Goal: Check status: Check status

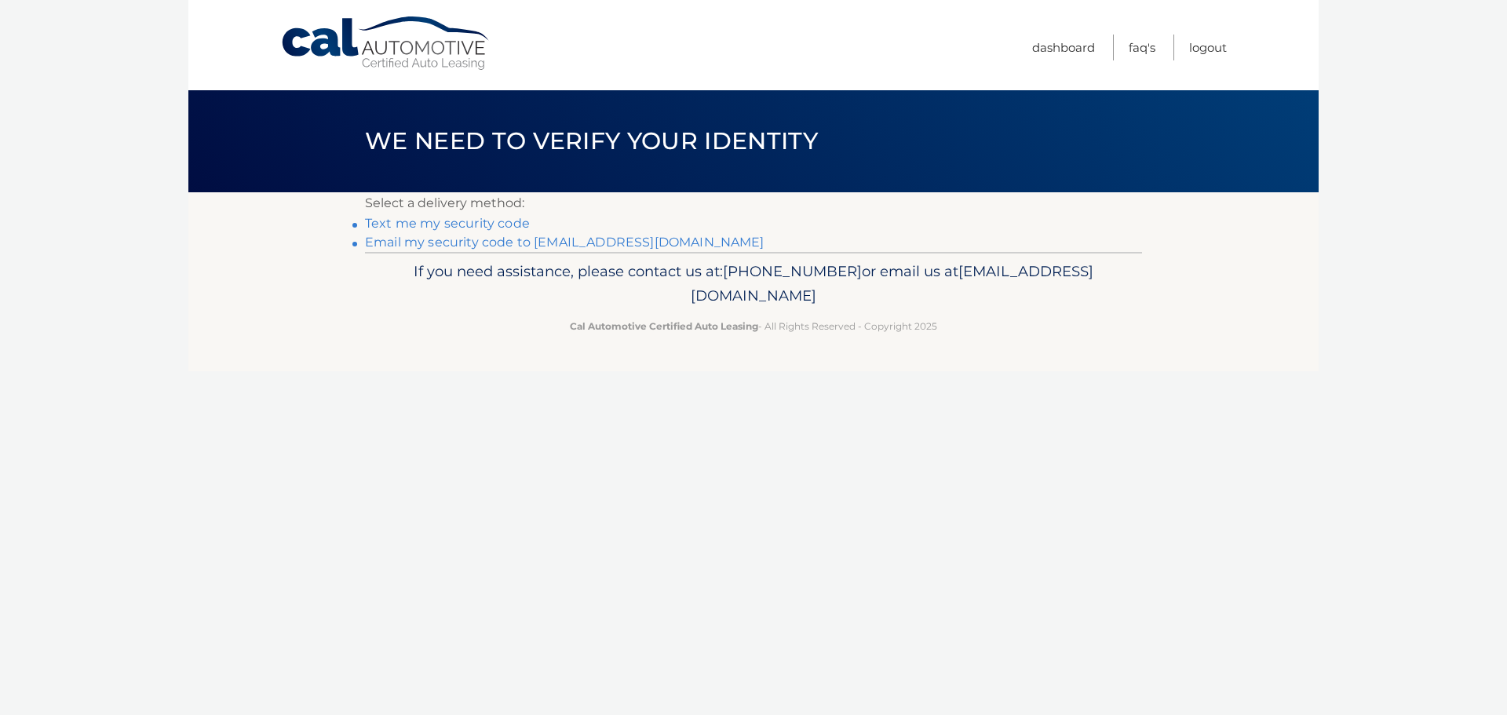
click at [473, 223] on link "Text me my security code" at bounding box center [447, 223] width 165 height 15
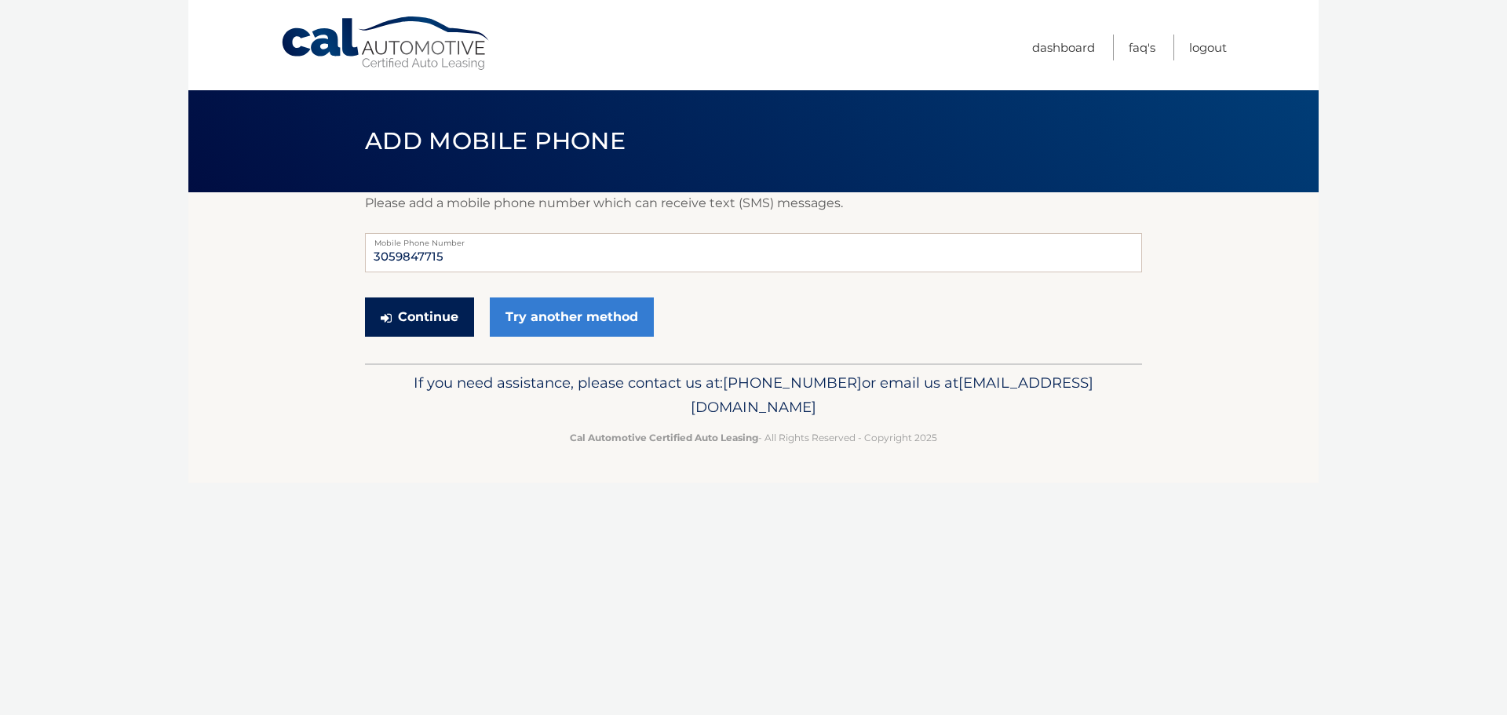
click at [432, 317] on button "Continue" at bounding box center [419, 316] width 109 height 39
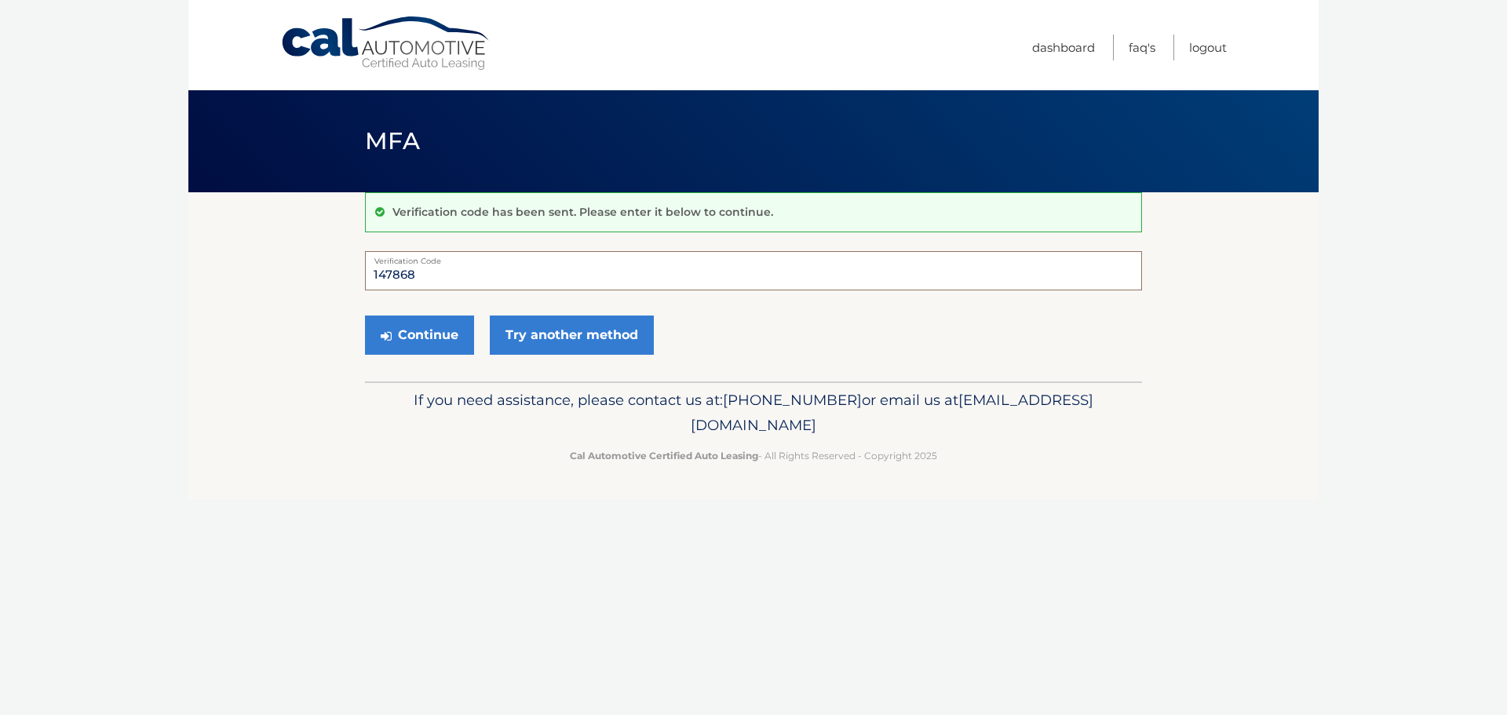
type input "147868"
click at [365, 316] on button "Continue" at bounding box center [419, 335] width 109 height 39
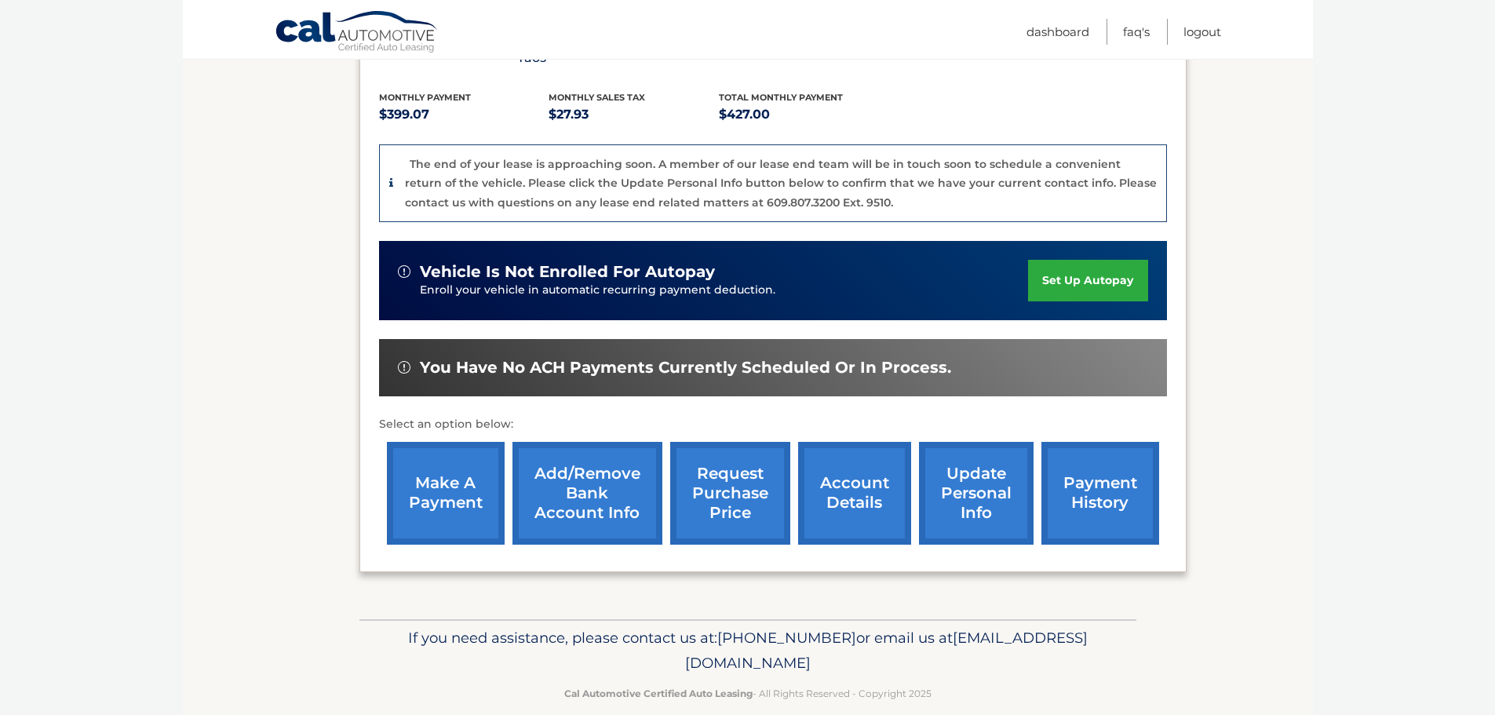
scroll to position [334, 0]
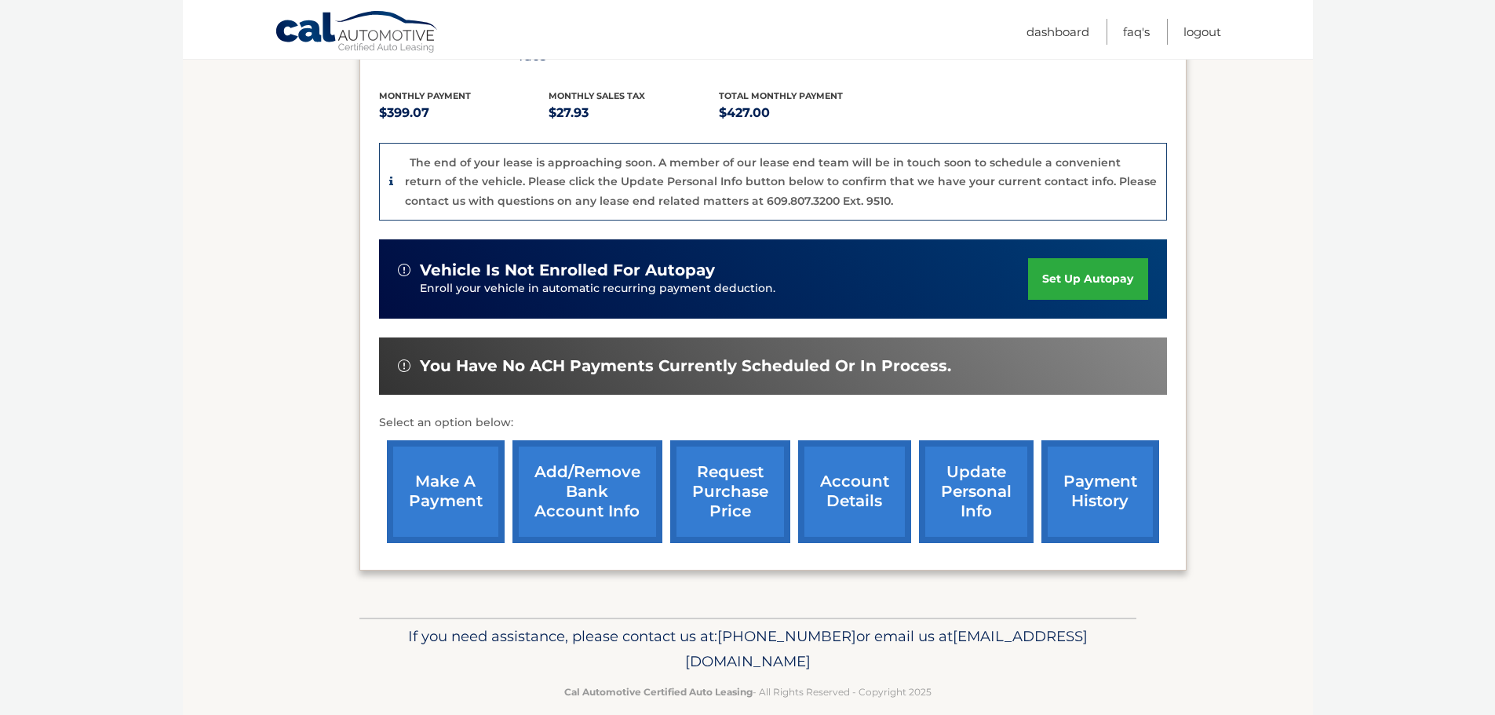
click at [742, 475] on link "request purchase price" at bounding box center [730, 491] width 120 height 103
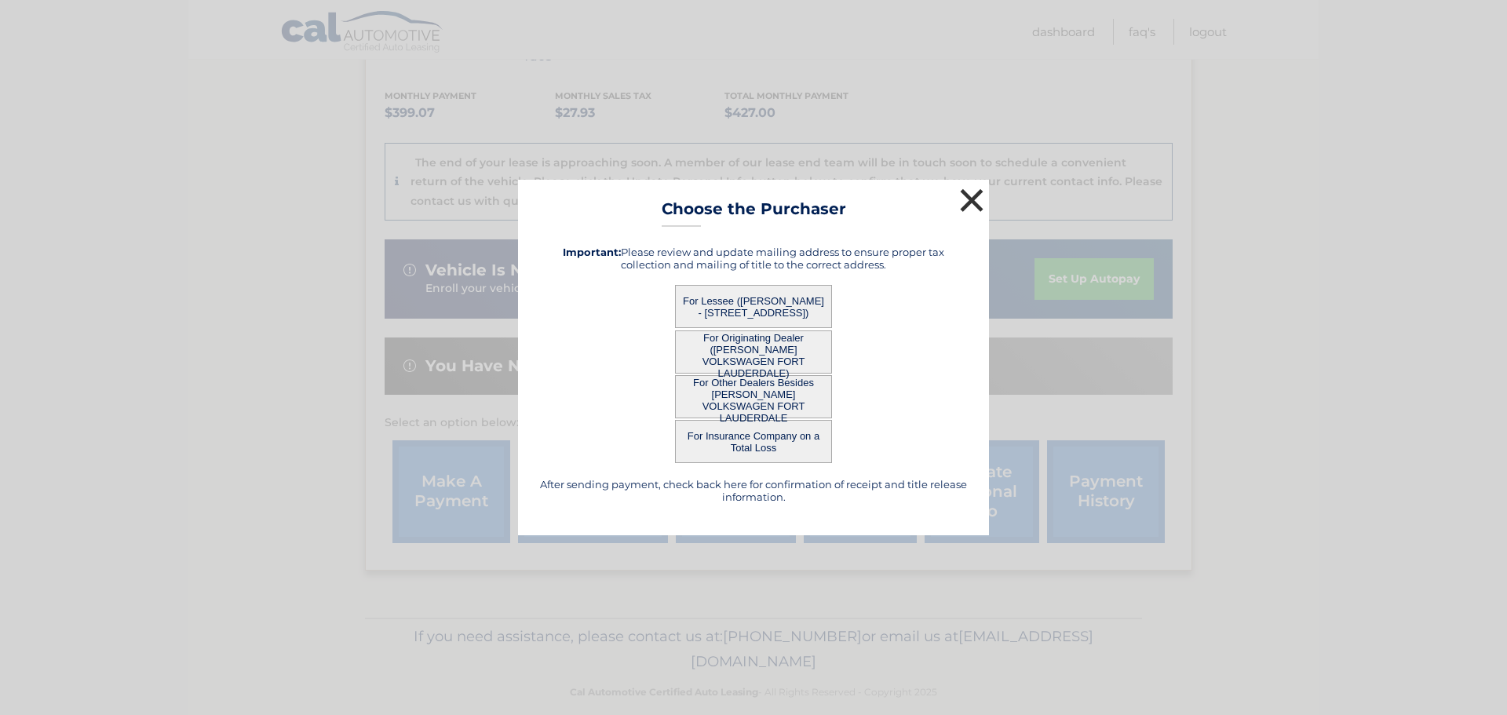
click at [968, 204] on button "×" at bounding box center [971, 199] width 31 height 31
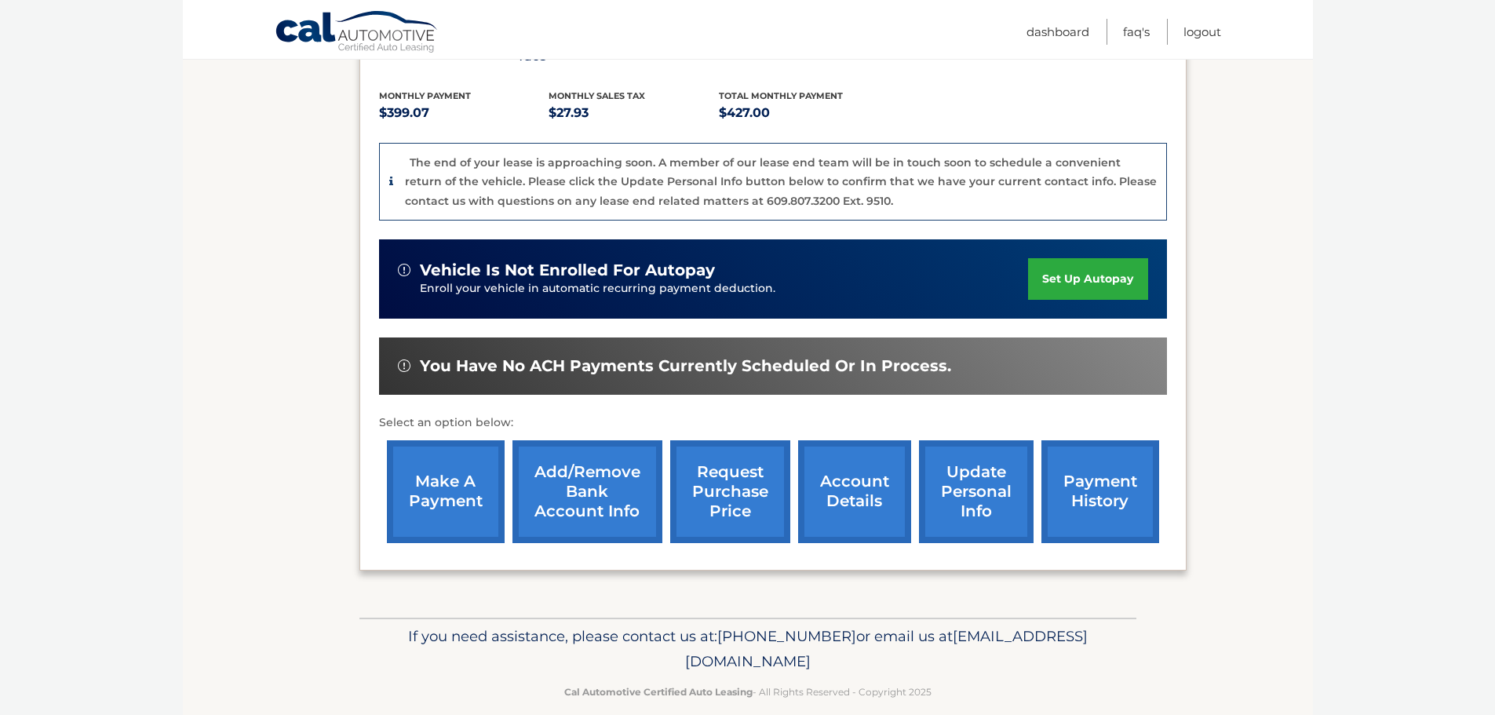
click at [853, 477] on link "account details" at bounding box center [854, 491] width 113 height 103
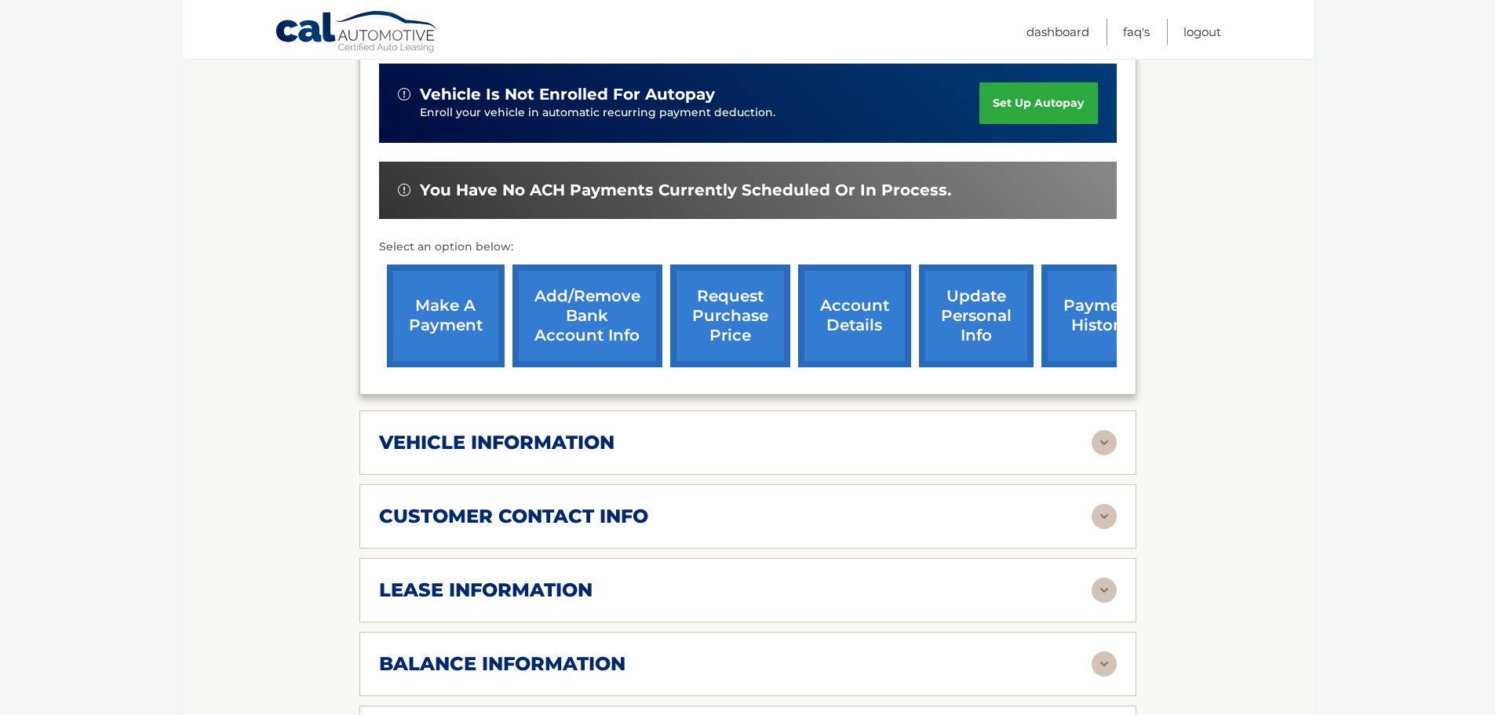
scroll to position [471, 0]
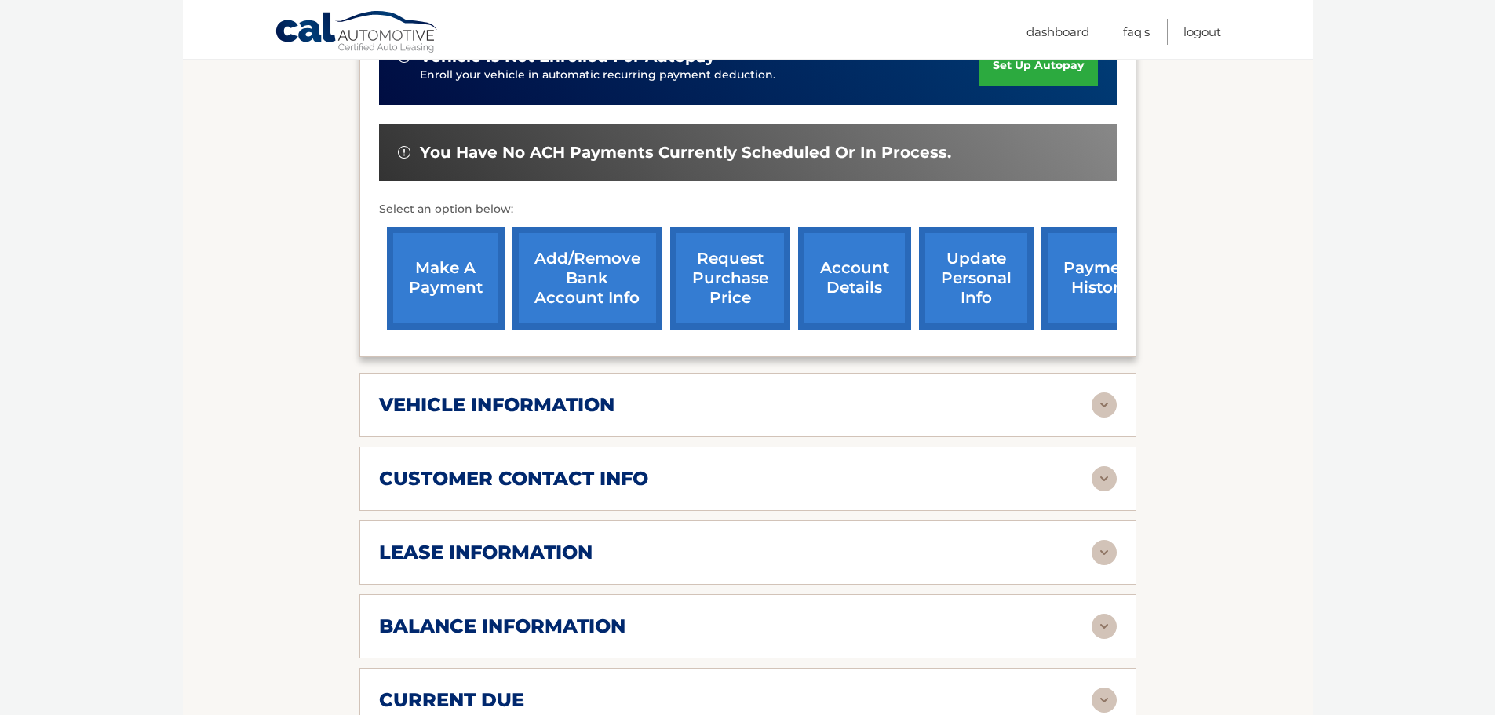
click at [1045, 393] on div "vehicle information" at bounding box center [735, 405] width 713 height 24
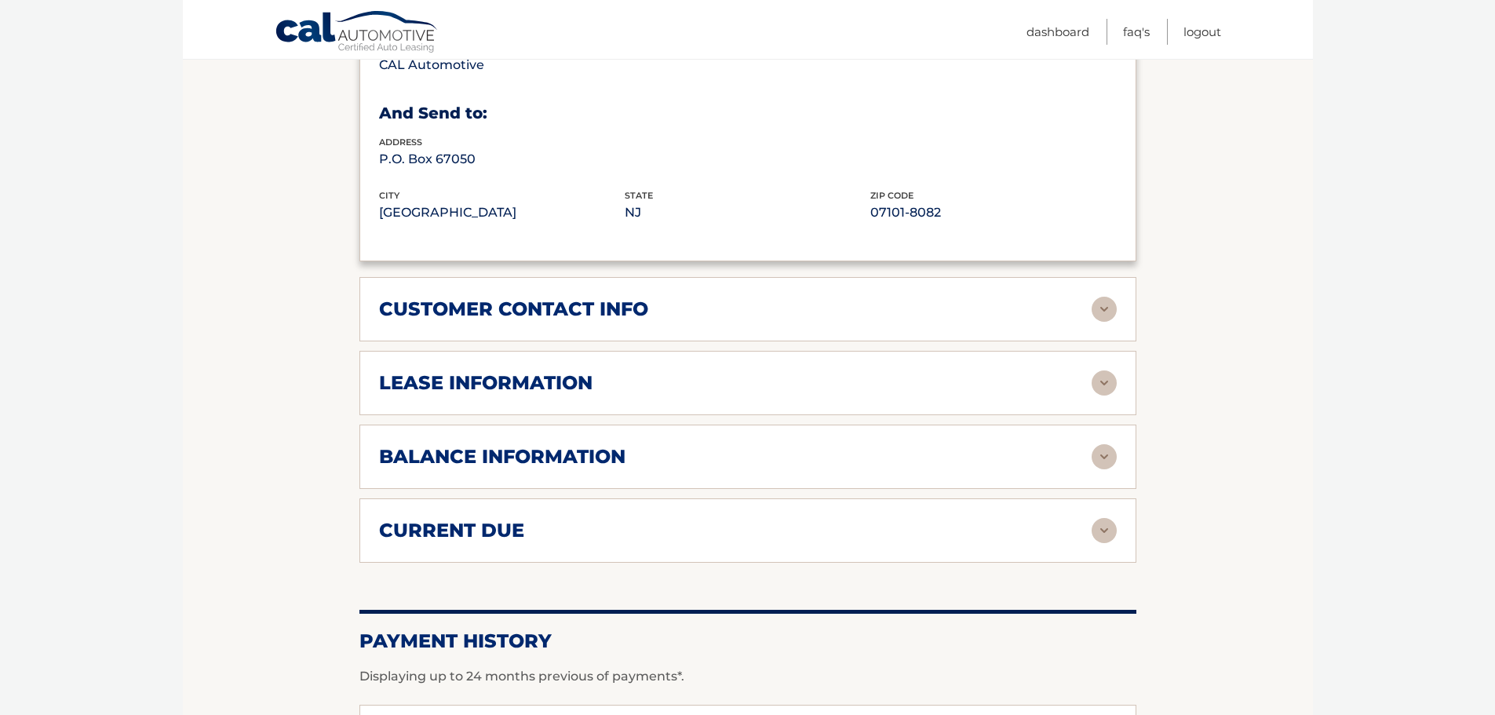
scroll to position [1020, 0]
click at [1082, 370] on div "lease information" at bounding box center [735, 382] width 713 height 24
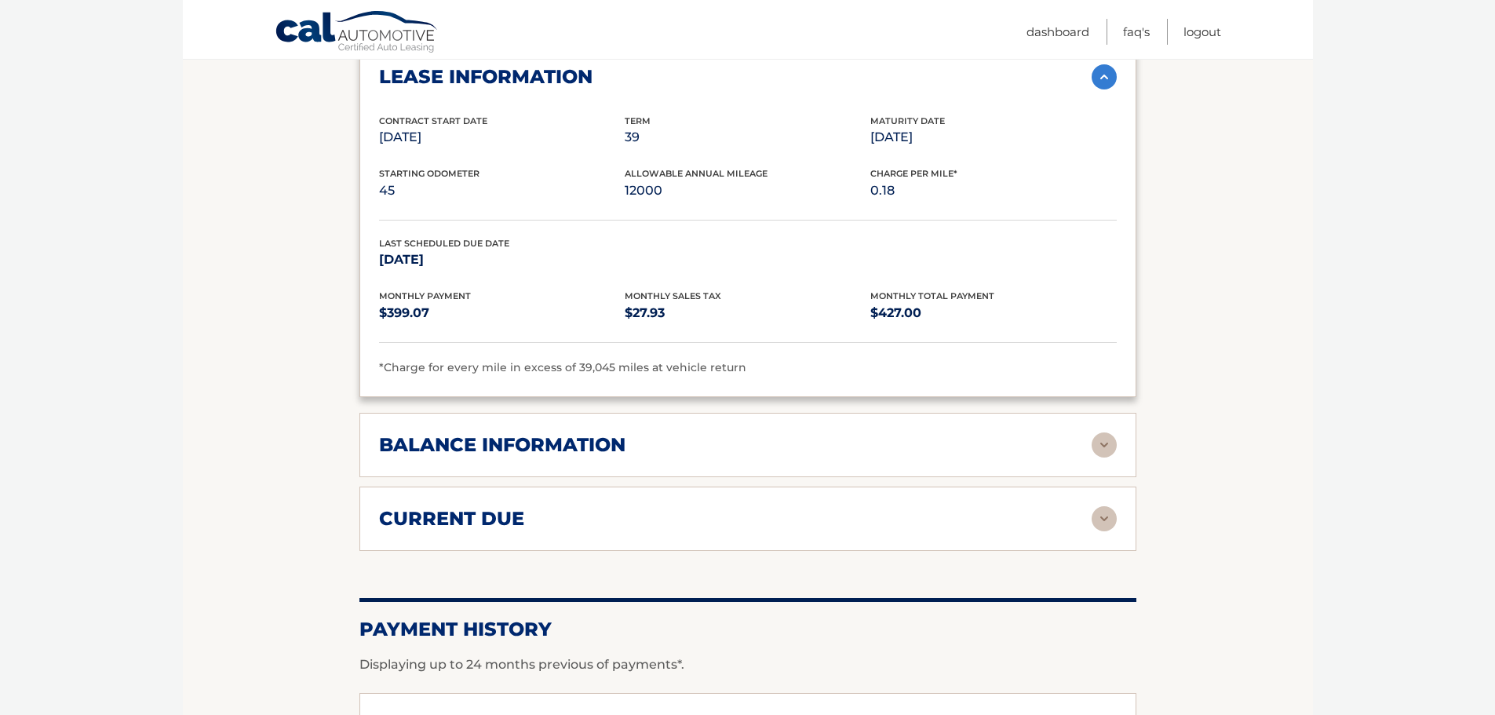
scroll to position [1334, 0]
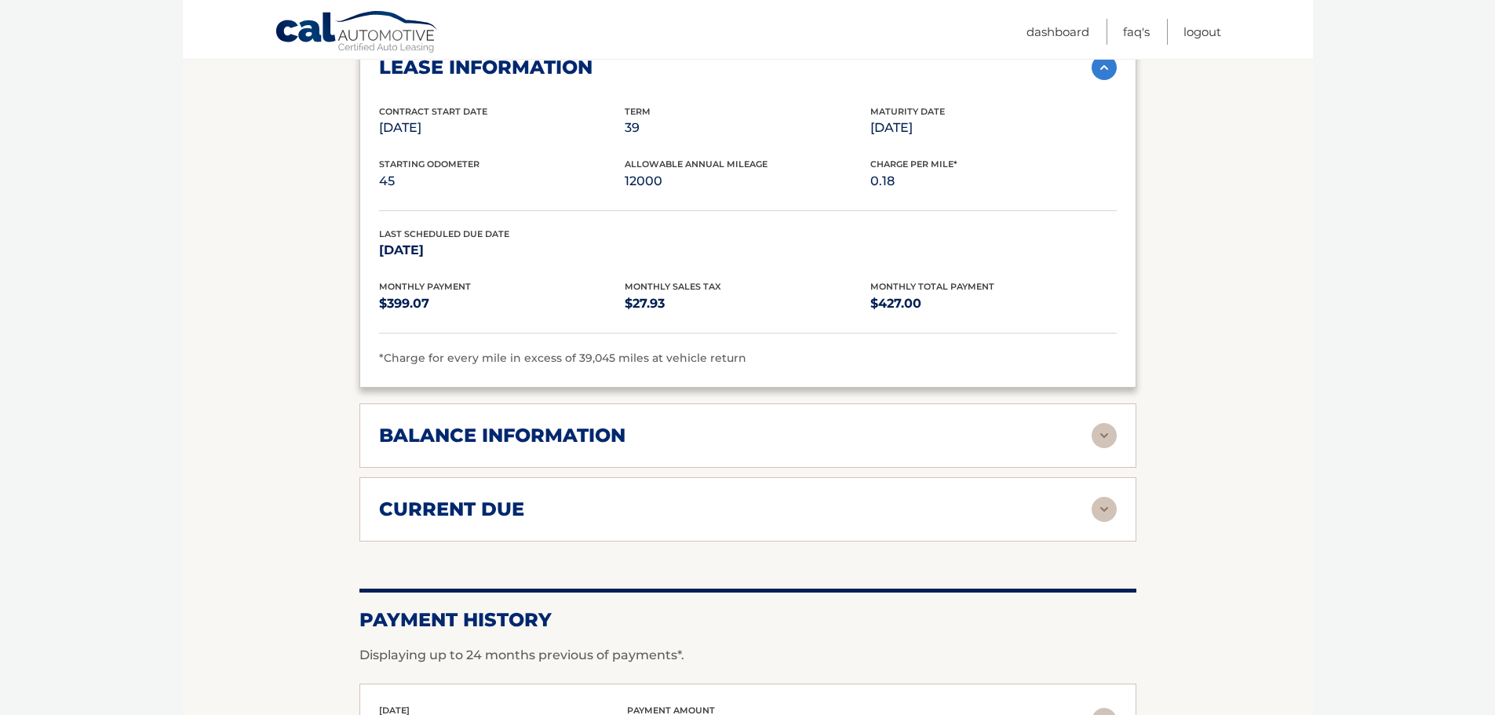
click at [1088, 424] on div "balance information" at bounding box center [735, 436] width 713 height 24
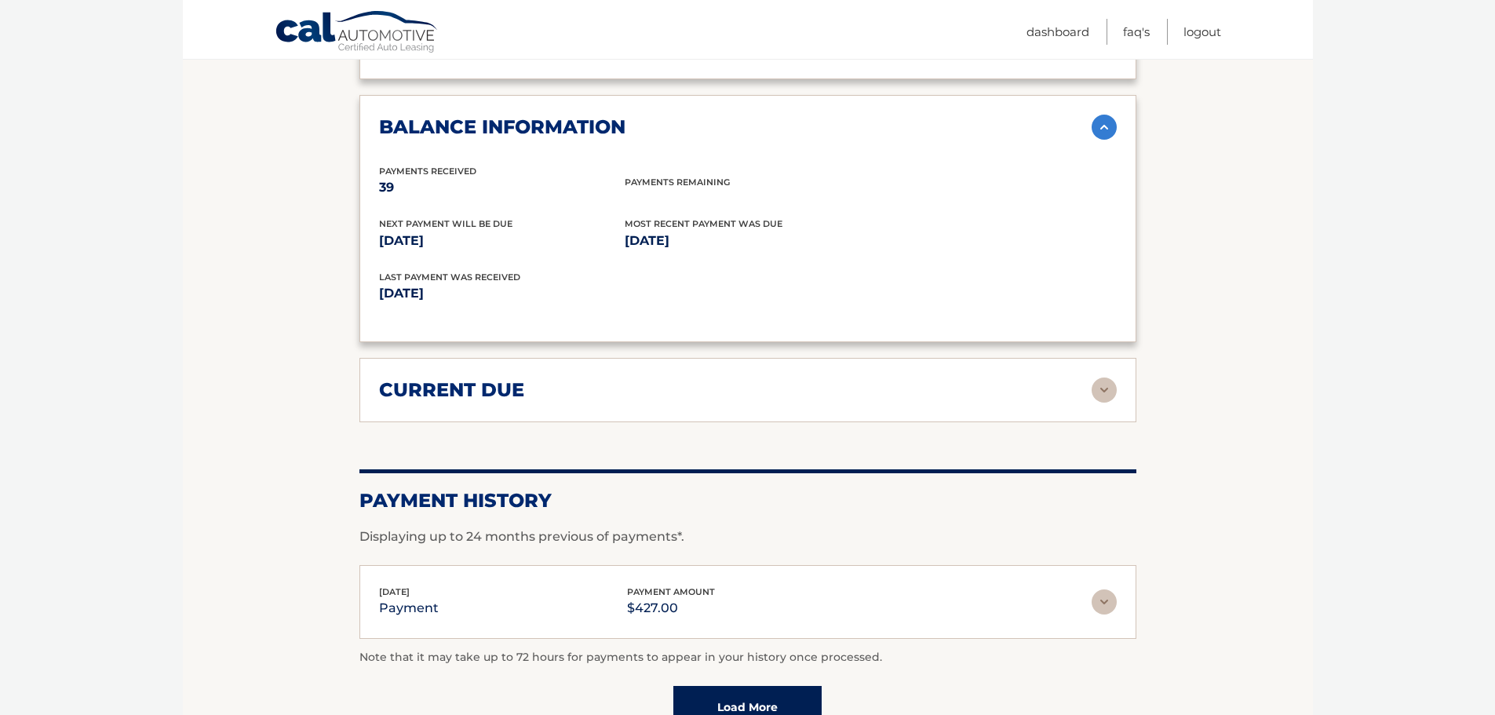
scroll to position [1648, 0]
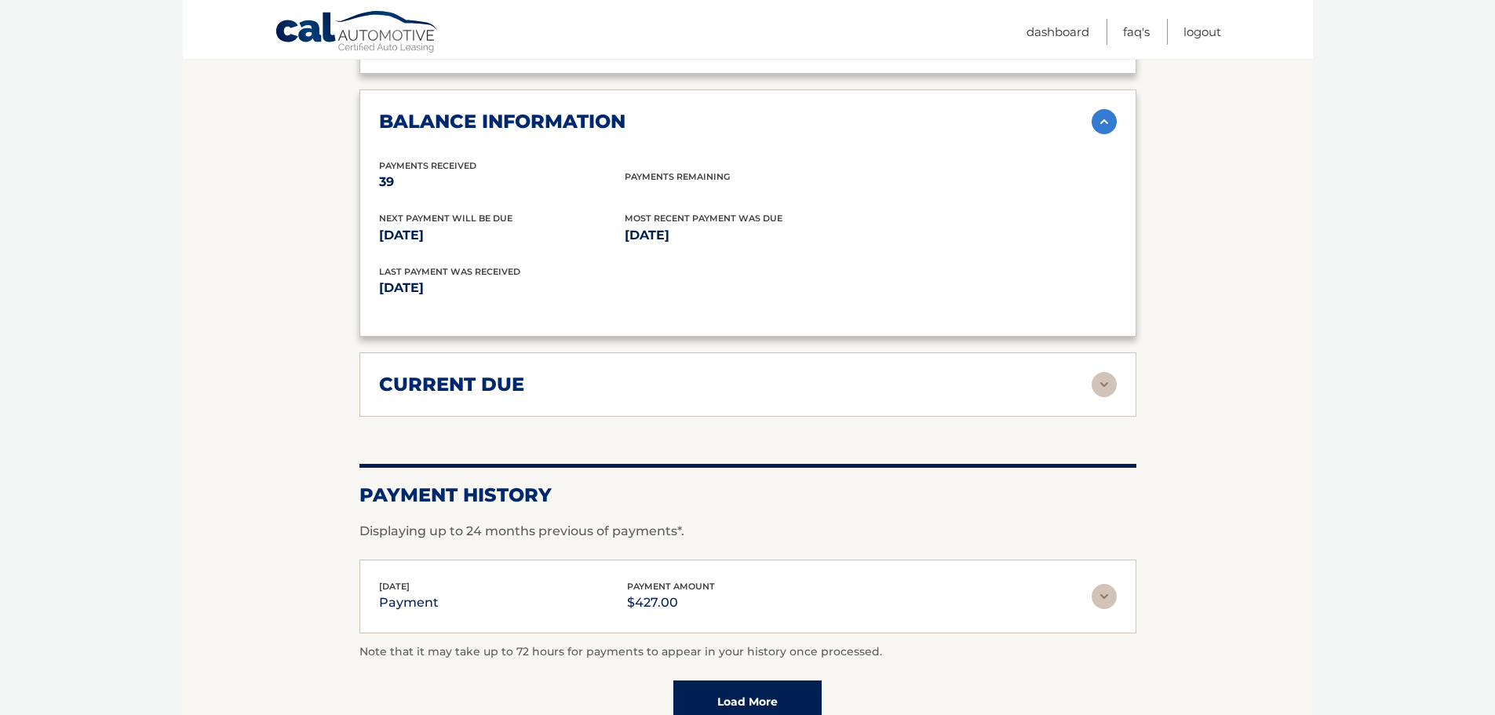
click at [961, 373] on div "current due" at bounding box center [735, 385] width 713 height 24
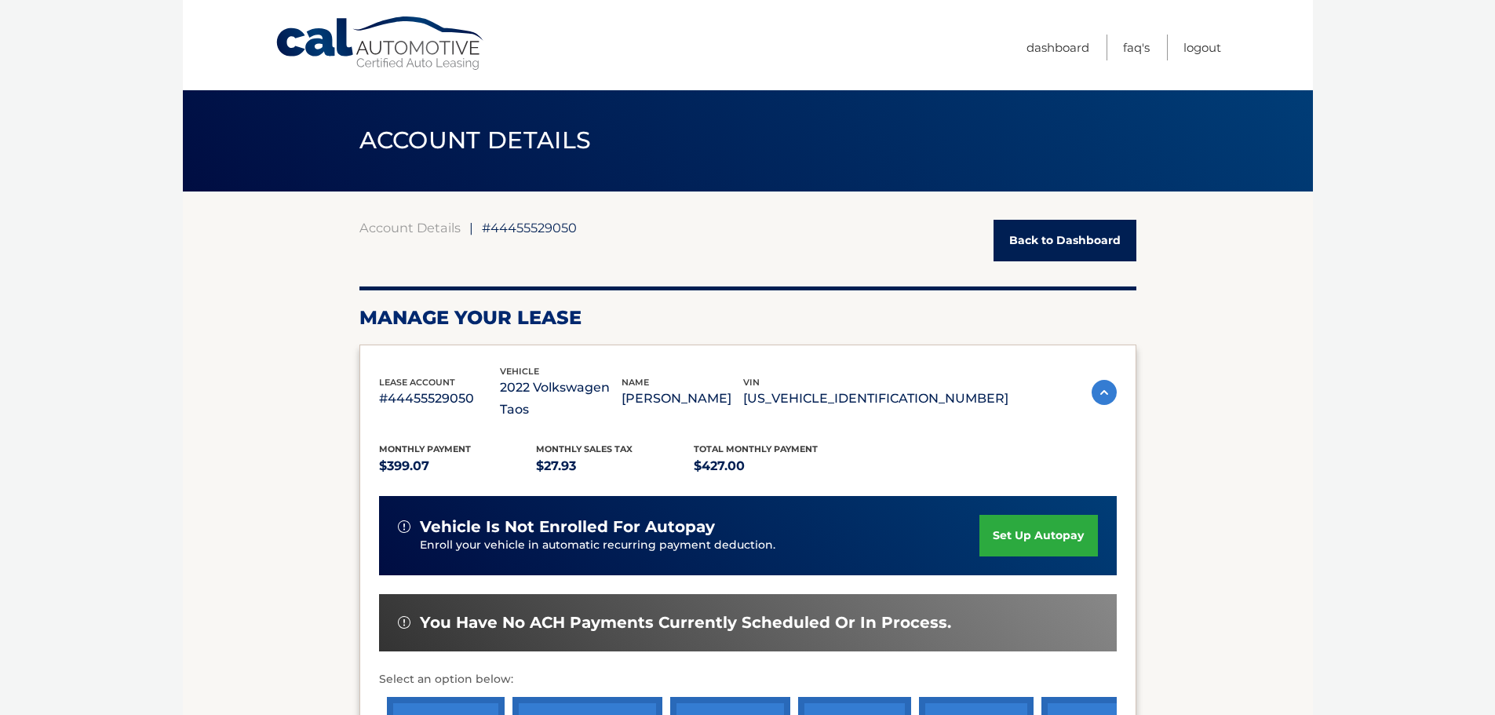
scroll to position [0, 0]
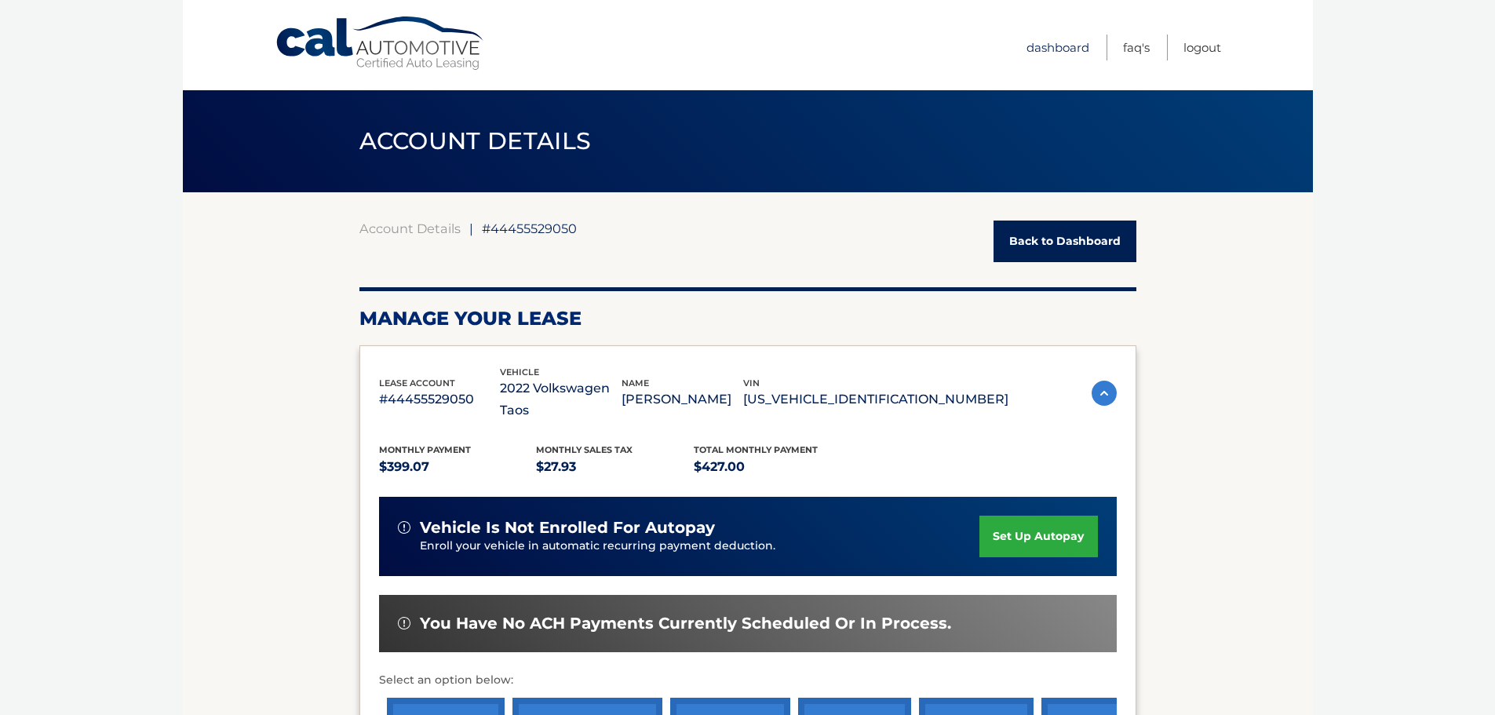
click at [1055, 41] on link "Dashboard" at bounding box center [1058, 48] width 63 height 26
